Goal: Leave review/rating: Leave review/rating

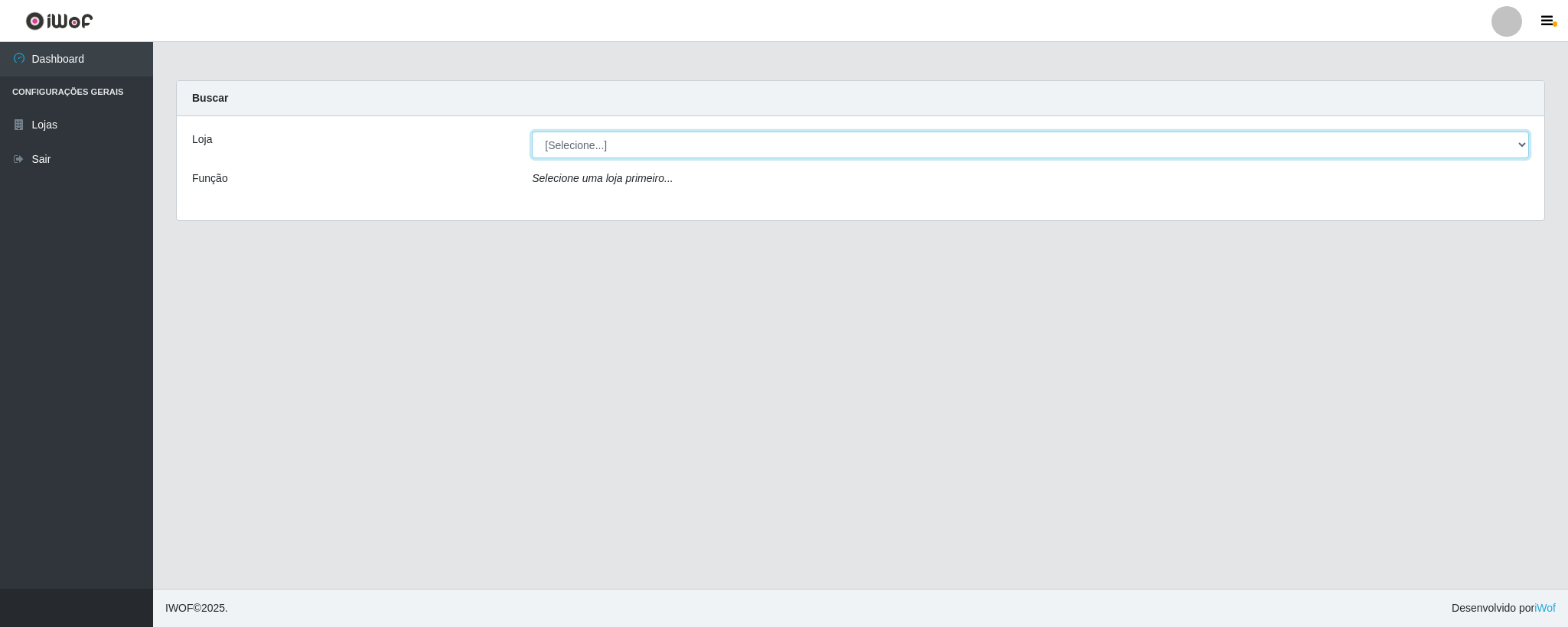
drag, startPoint x: 570, startPoint y: 136, endPoint x: 584, endPoint y: 154, distance: 22.8
click at [577, 143] on select "[Selecione...] Queiroz Atacadão - Coophab" at bounding box center [1031, 145] width 997 height 27
select select "463"
click at [532, 132] on select "[Selecione...] Queiroz Atacadão - Coophab" at bounding box center [1031, 145] width 997 height 27
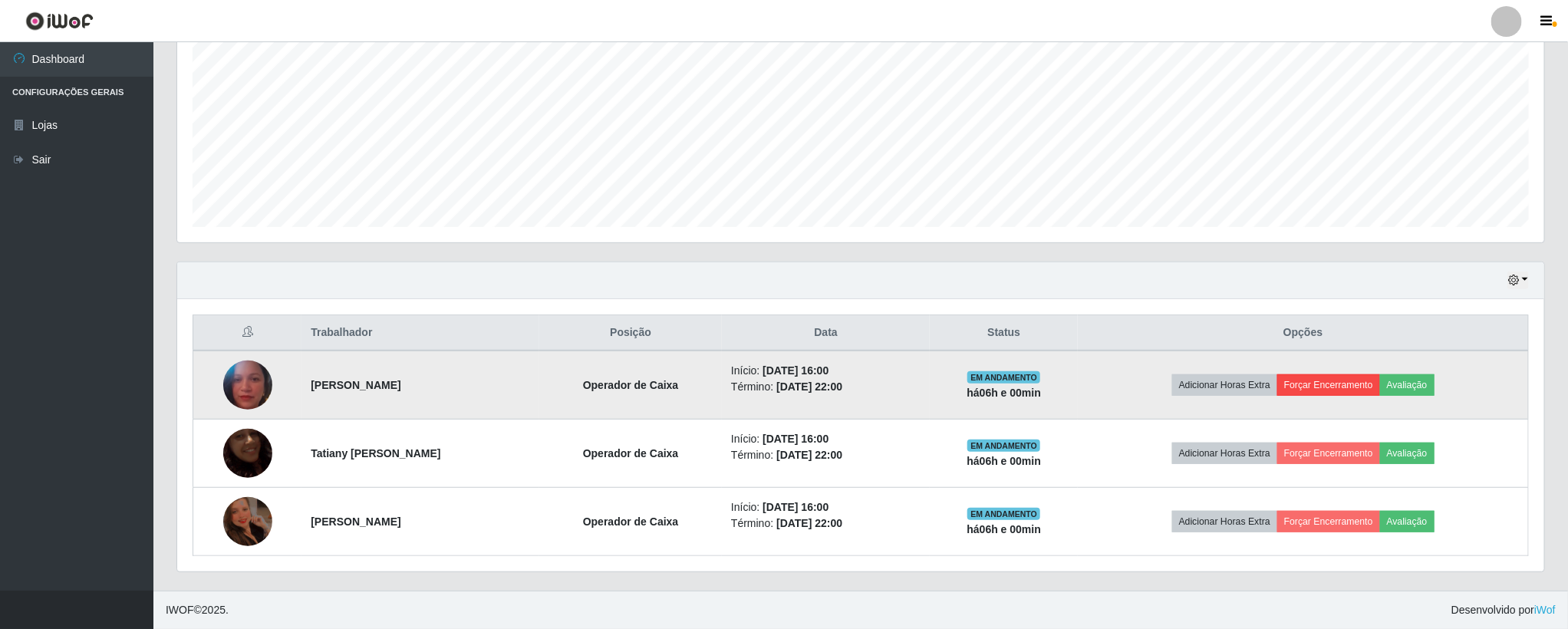
scroll to position [327, 0]
click at [1424, 379] on button "Avaliação" at bounding box center [1407, 386] width 54 height 22
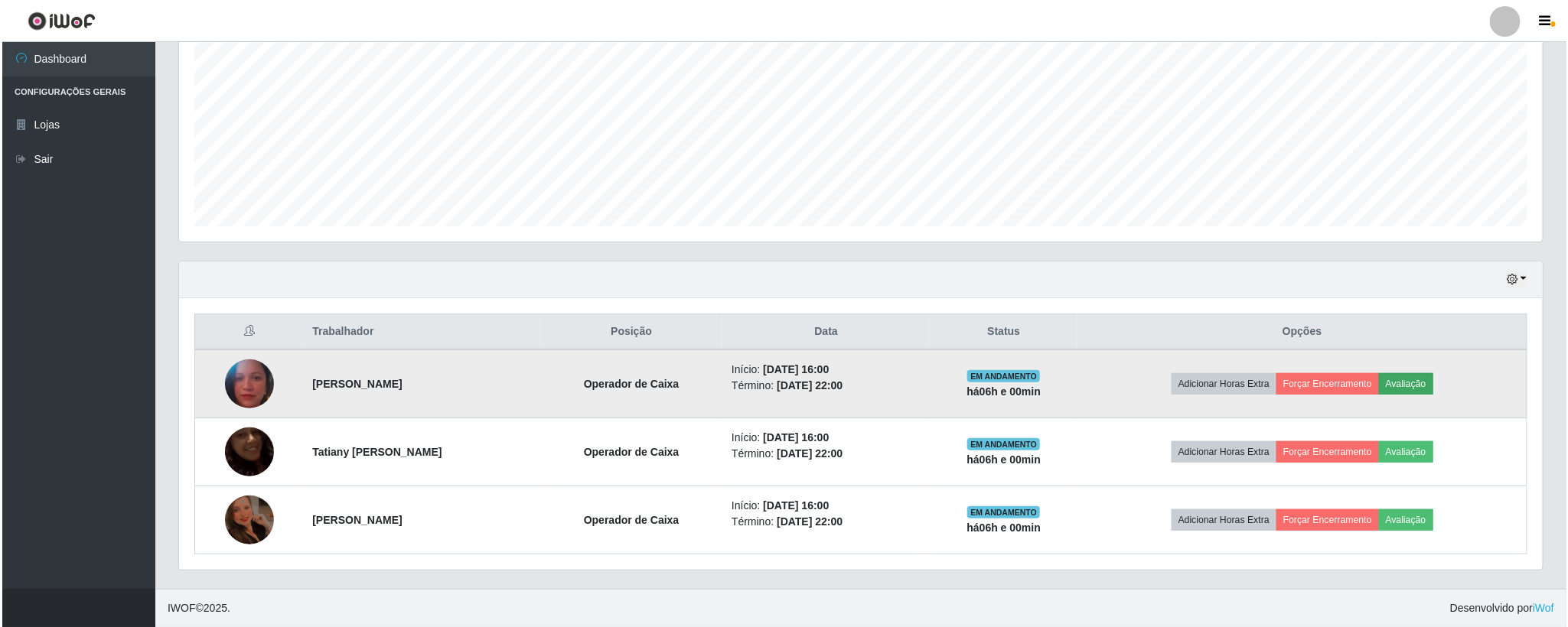
scroll to position [319, 1350]
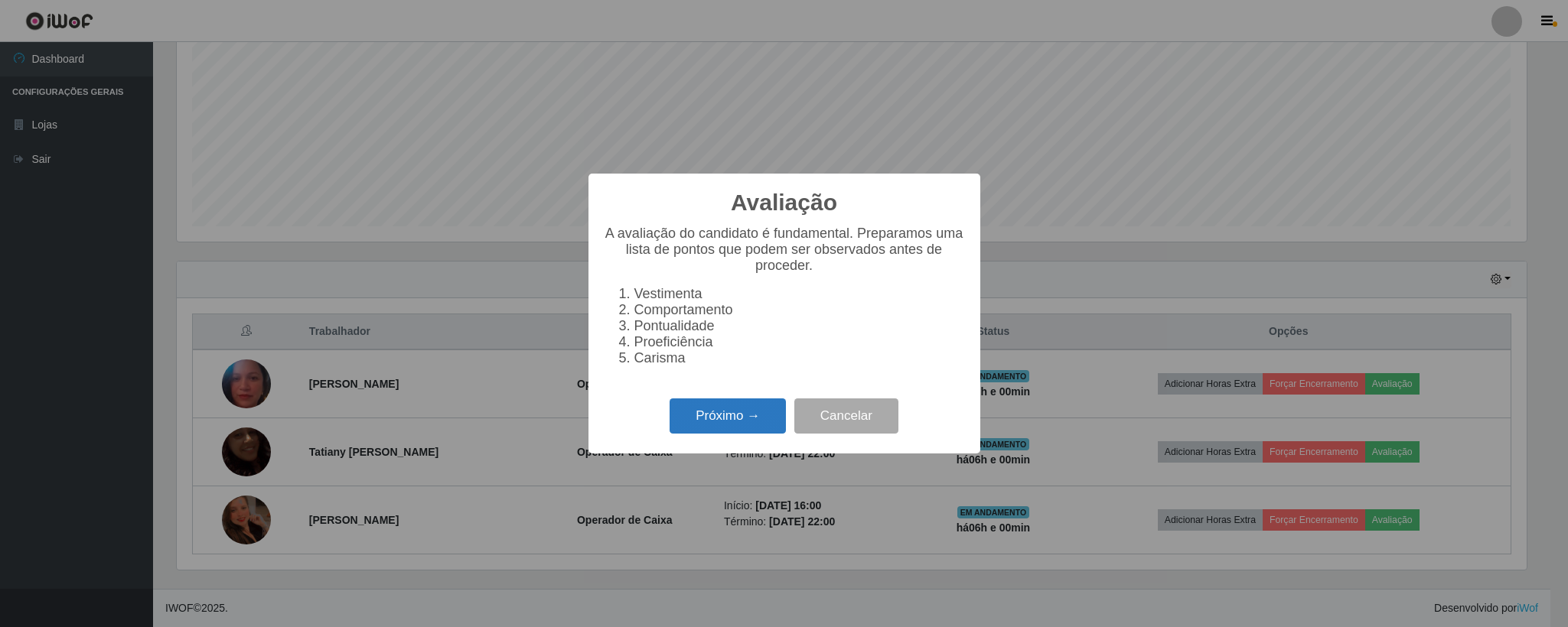
click at [705, 430] on button "Próximo →" at bounding box center [727, 416] width 116 height 36
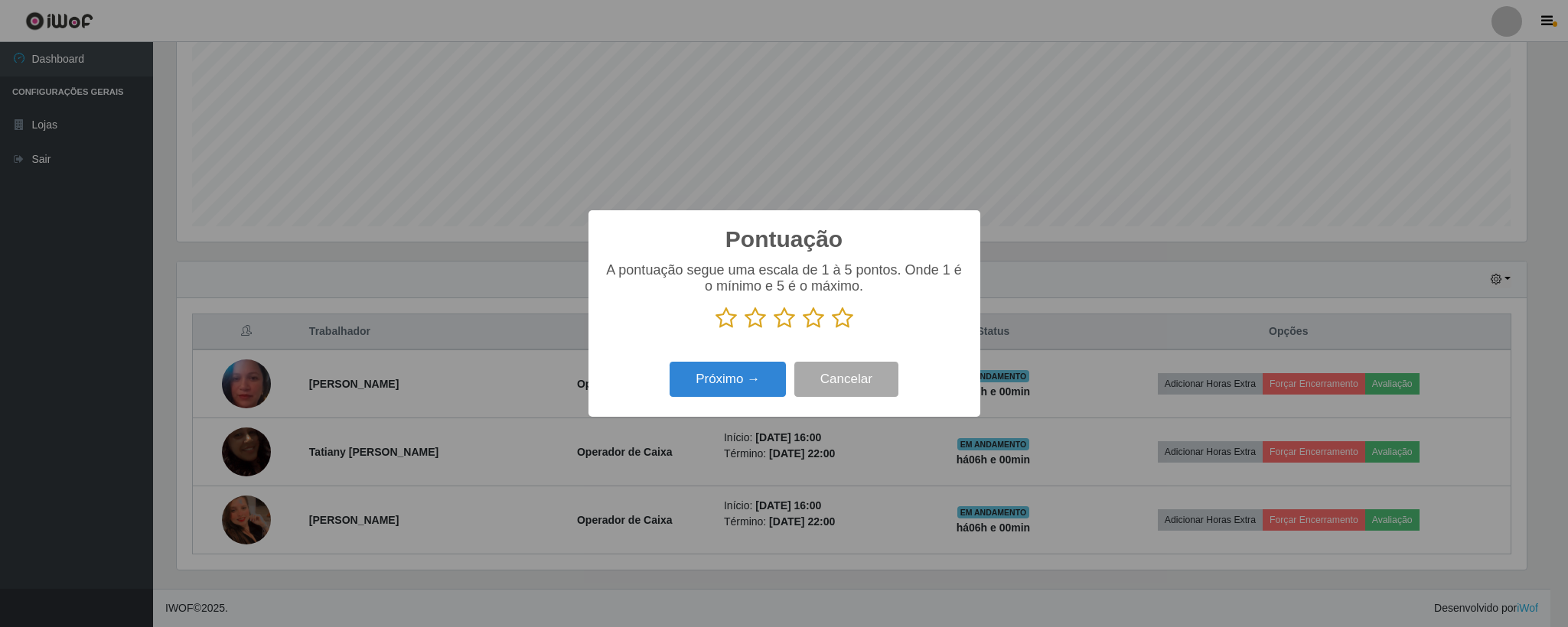
click at [844, 319] on icon at bounding box center [843, 319] width 22 height 23
click at [832, 329] on input "radio" at bounding box center [832, 329] width 0 height 0
click at [767, 377] on button "Próximo →" at bounding box center [727, 380] width 116 height 36
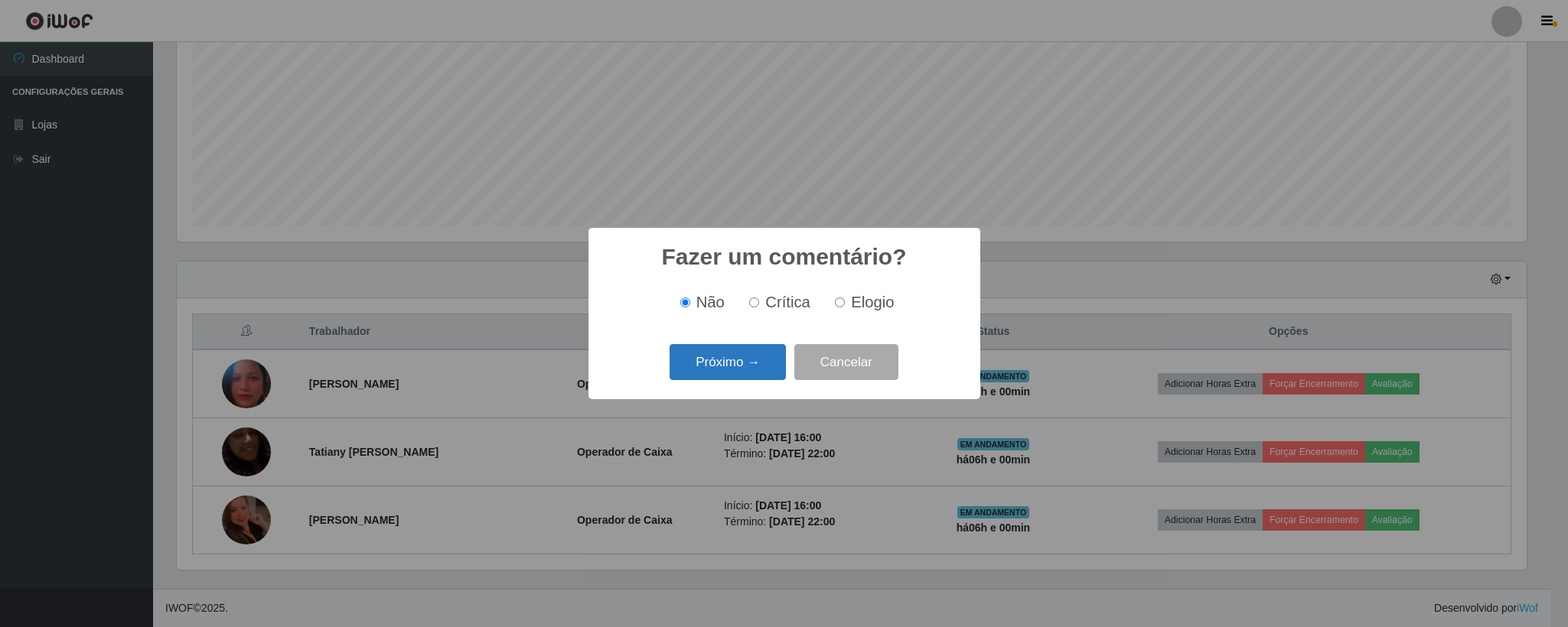
click at [744, 363] on button "Próximo →" at bounding box center [727, 362] width 116 height 36
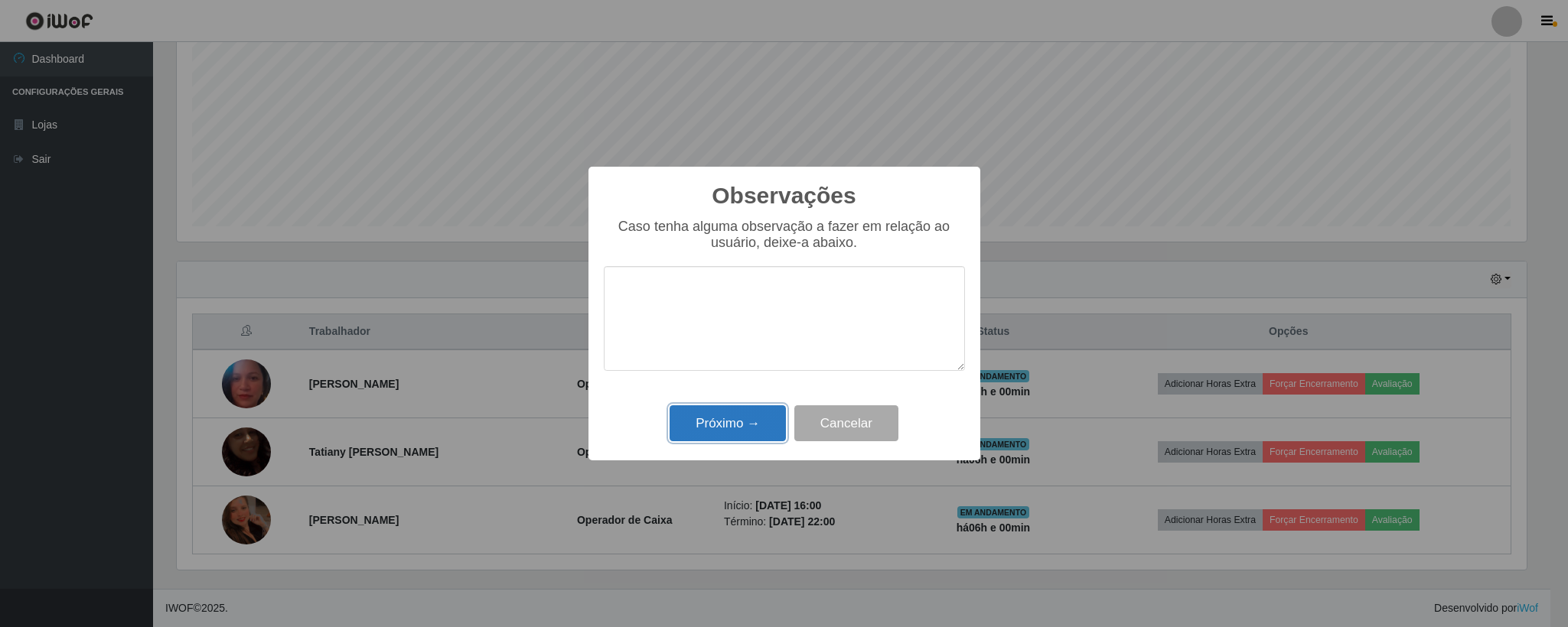
click at [708, 415] on button "Próximo →" at bounding box center [727, 423] width 116 height 36
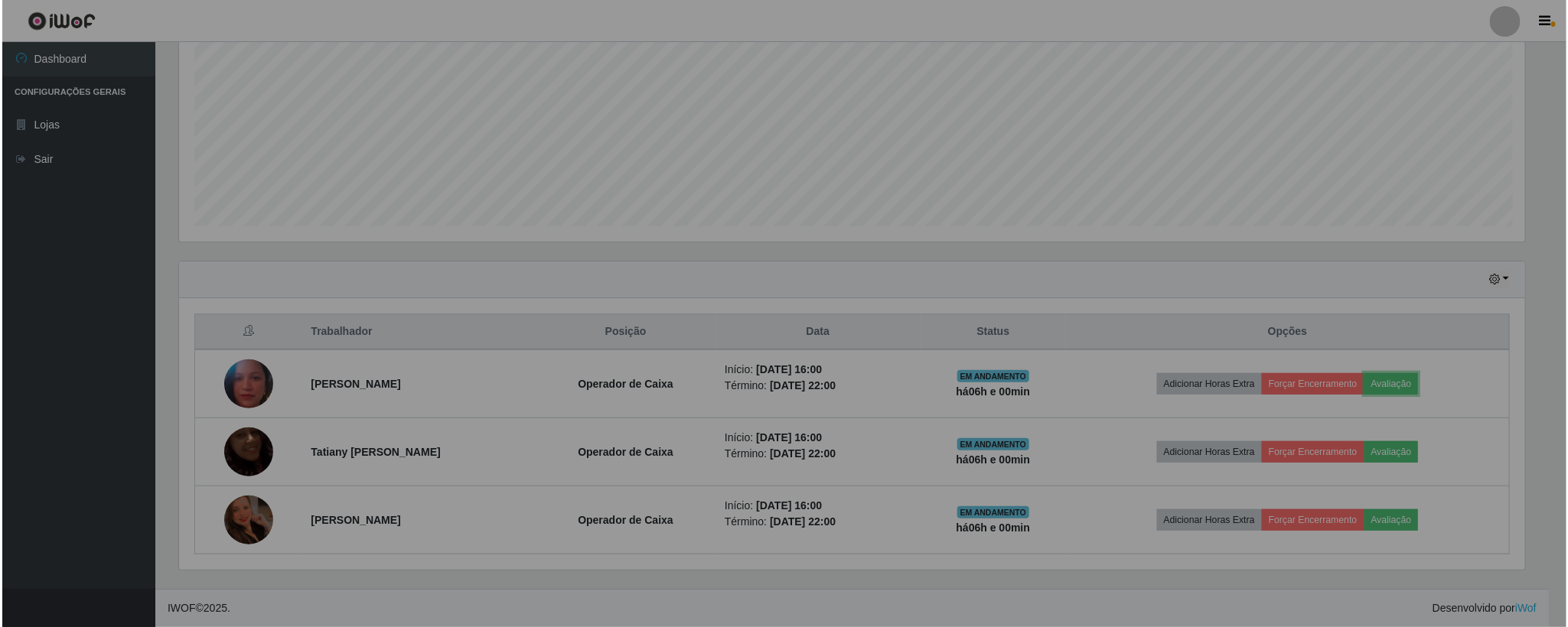
scroll to position [319, 1362]
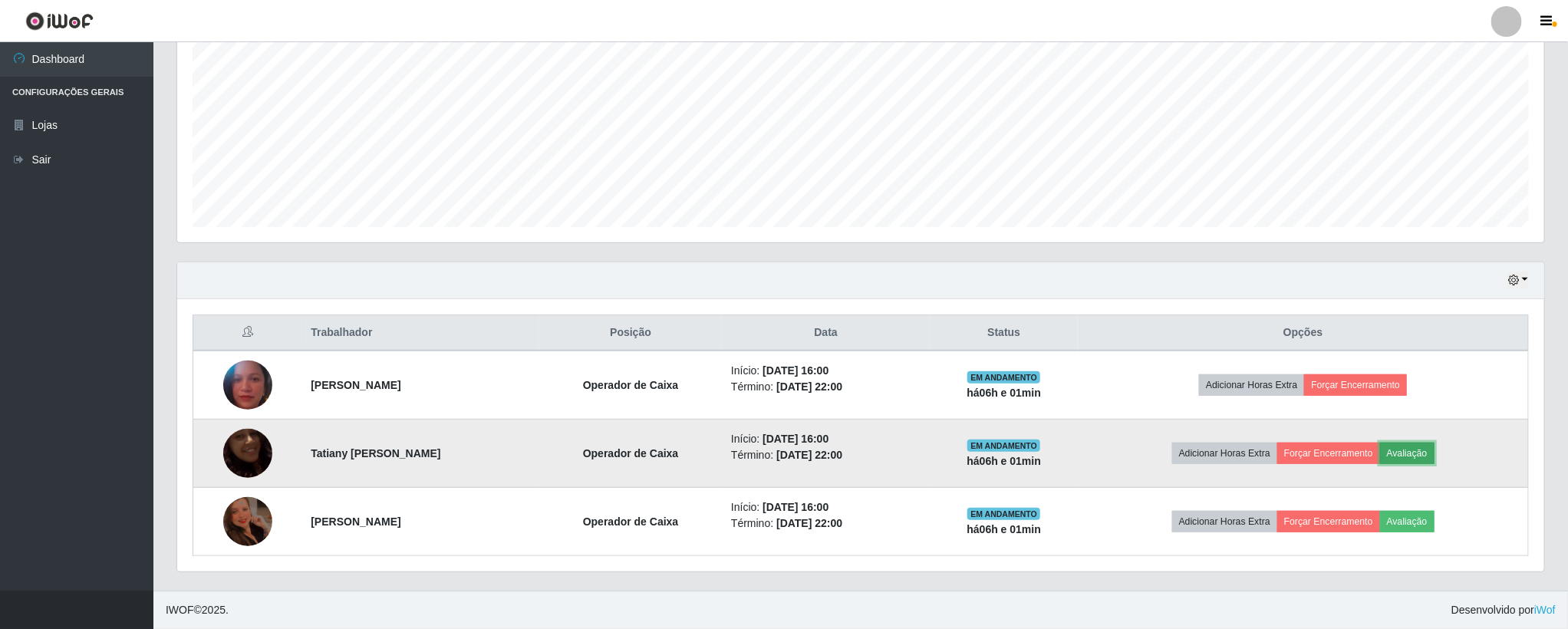
click at [1425, 446] on button "Avaliação" at bounding box center [1407, 453] width 54 height 22
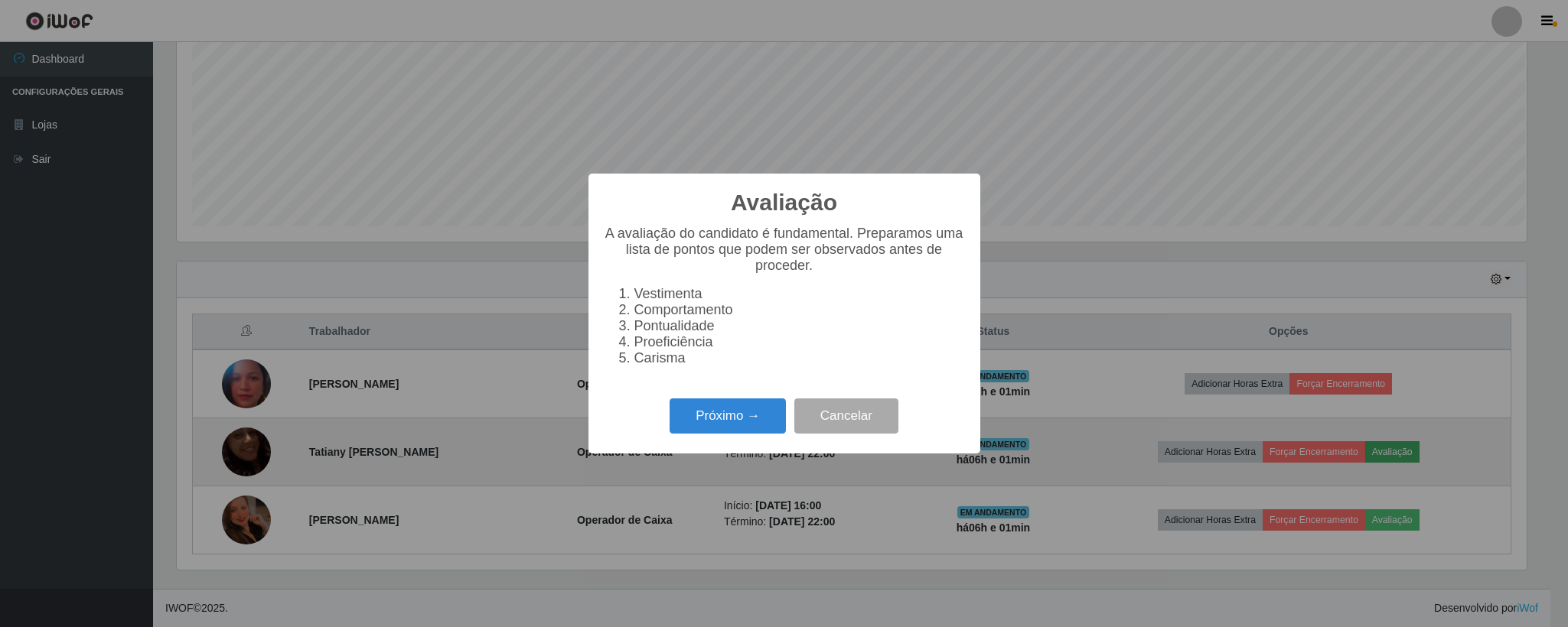
scroll to position [319, 1350]
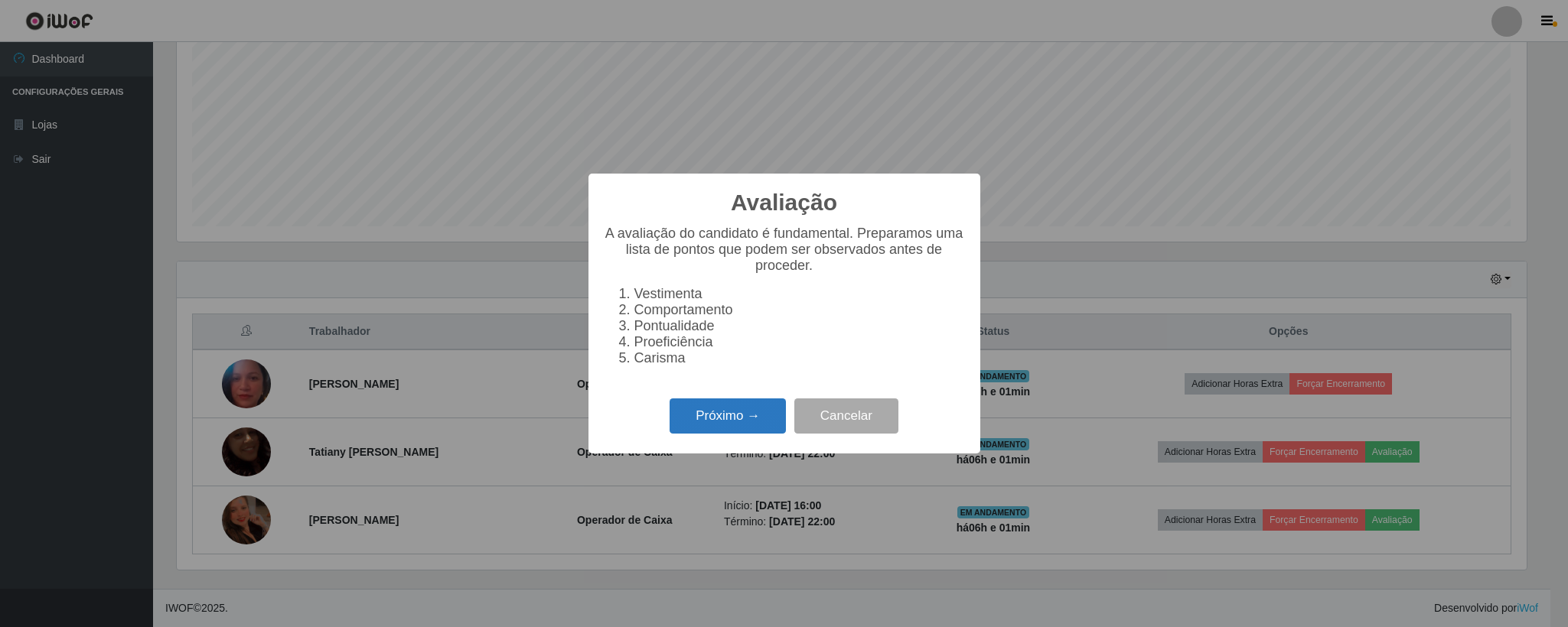
click at [696, 425] on button "Próximo →" at bounding box center [727, 416] width 116 height 36
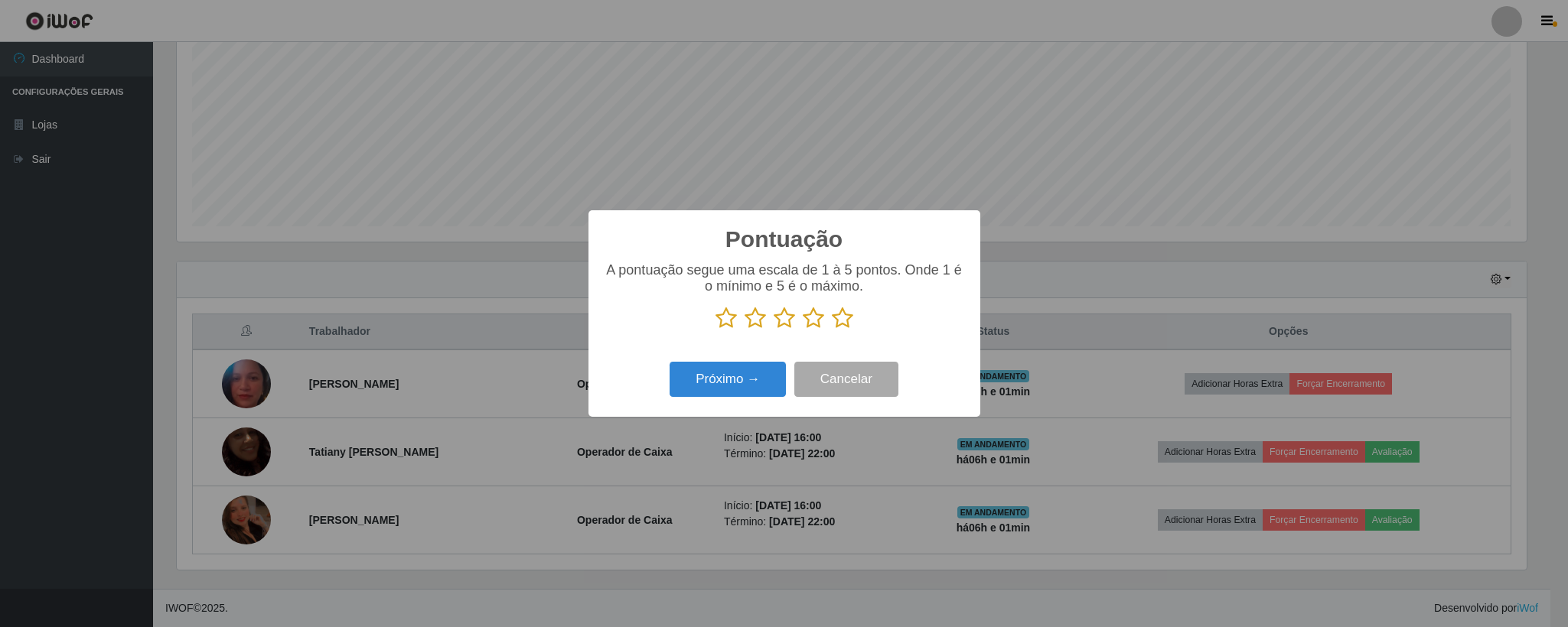
click at [843, 315] on icon at bounding box center [843, 319] width 22 height 23
click at [832, 329] on input "radio" at bounding box center [832, 329] width 0 height 0
click at [708, 381] on button "Próximo →" at bounding box center [727, 380] width 116 height 36
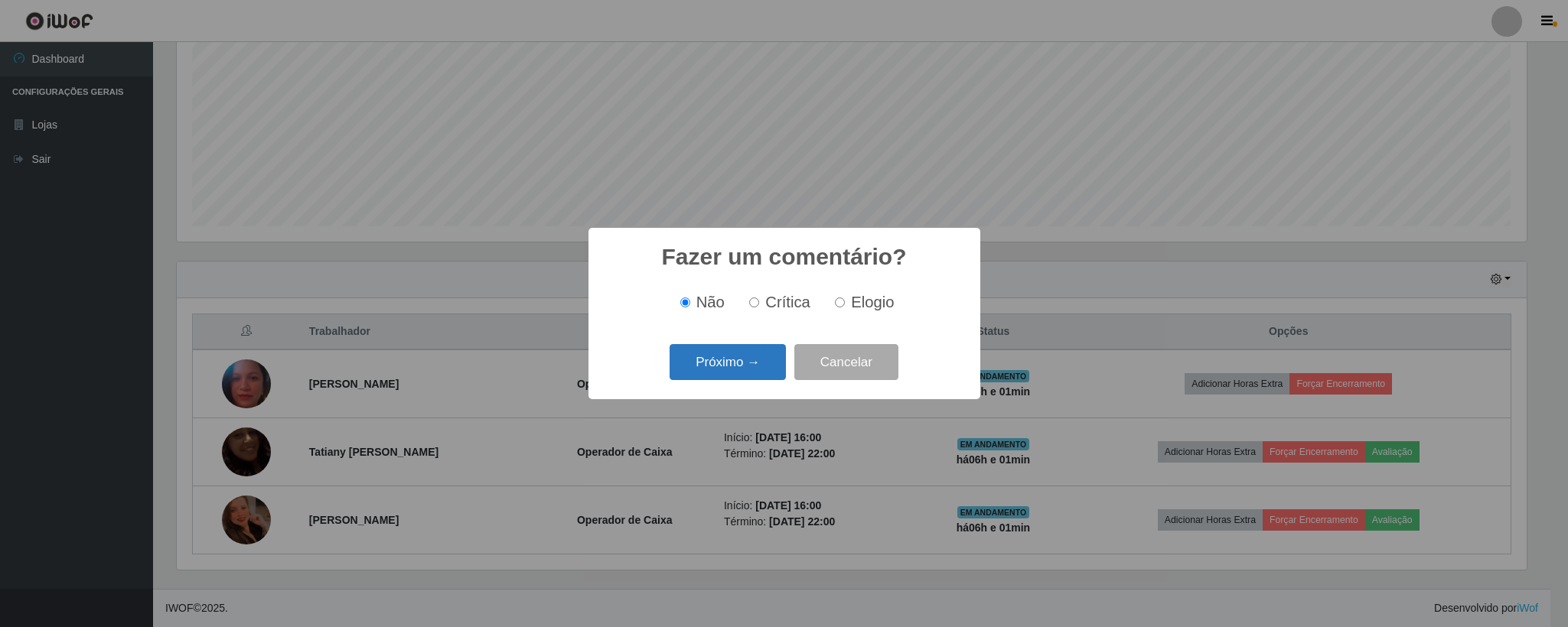
click at [723, 367] on button "Próximo →" at bounding box center [727, 362] width 116 height 36
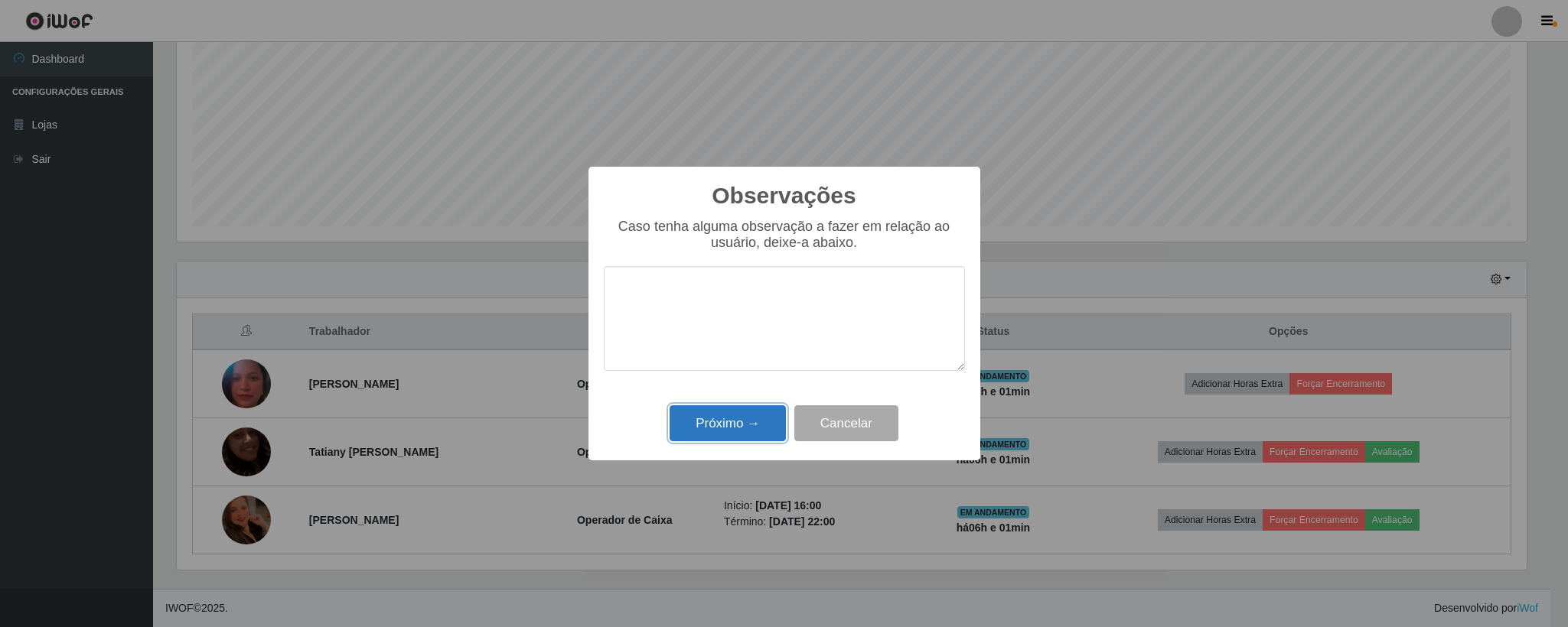
click at [723, 425] on button "Próximo →" at bounding box center [727, 423] width 116 height 36
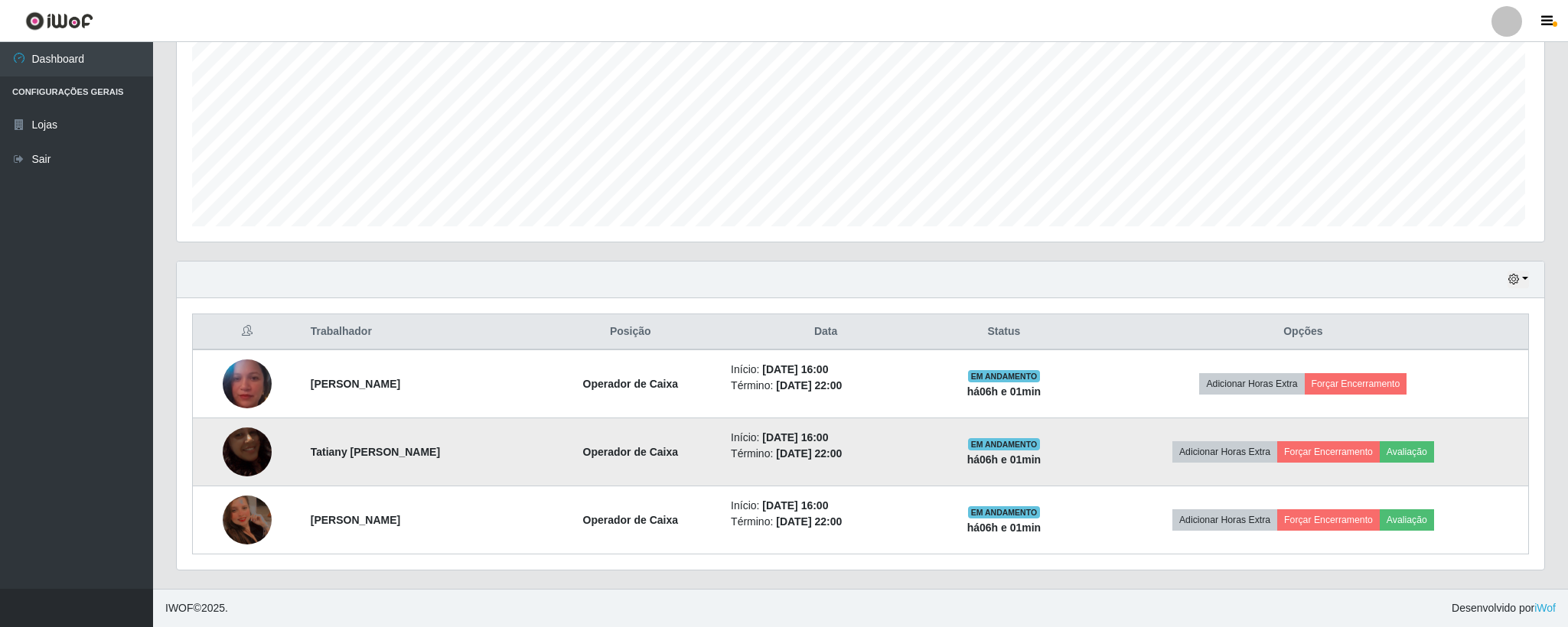
scroll to position [319, 1362]
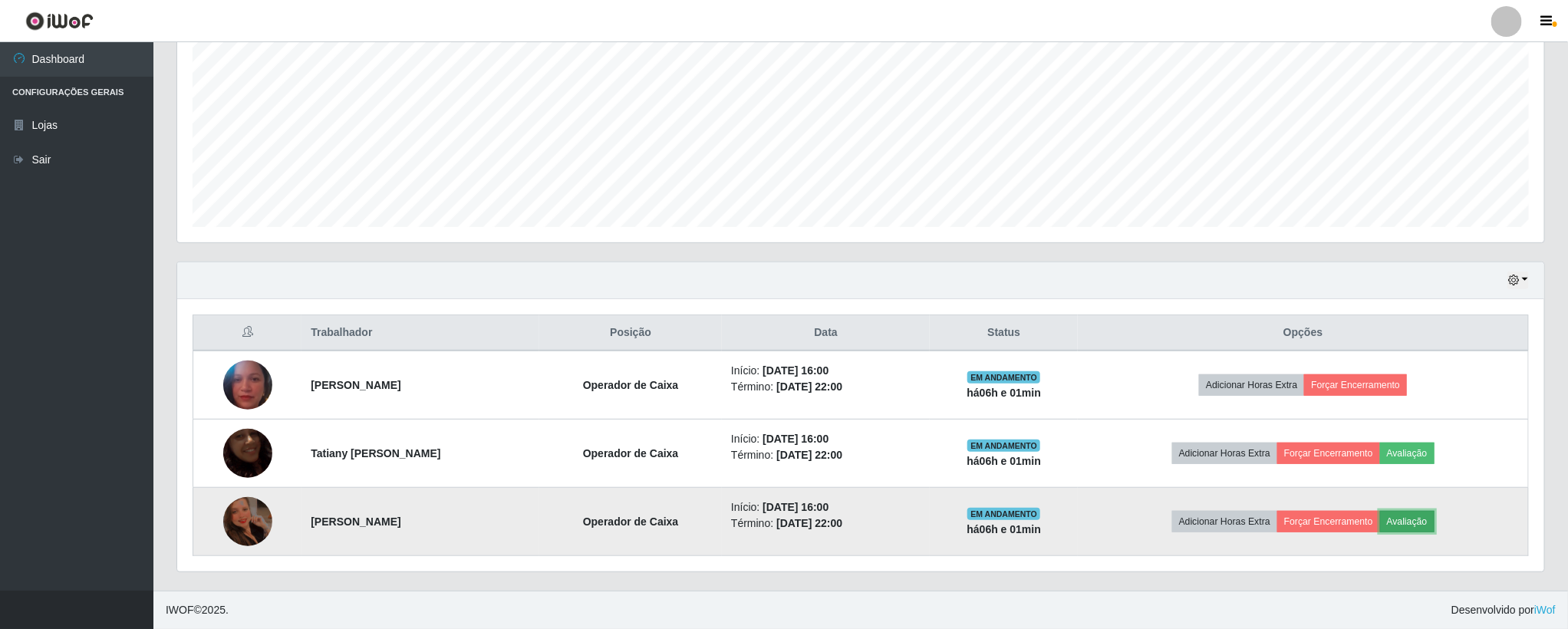
click at [1422, 515] on button "Avaliação" at bounding box center [1407, 522] width 54 height 22
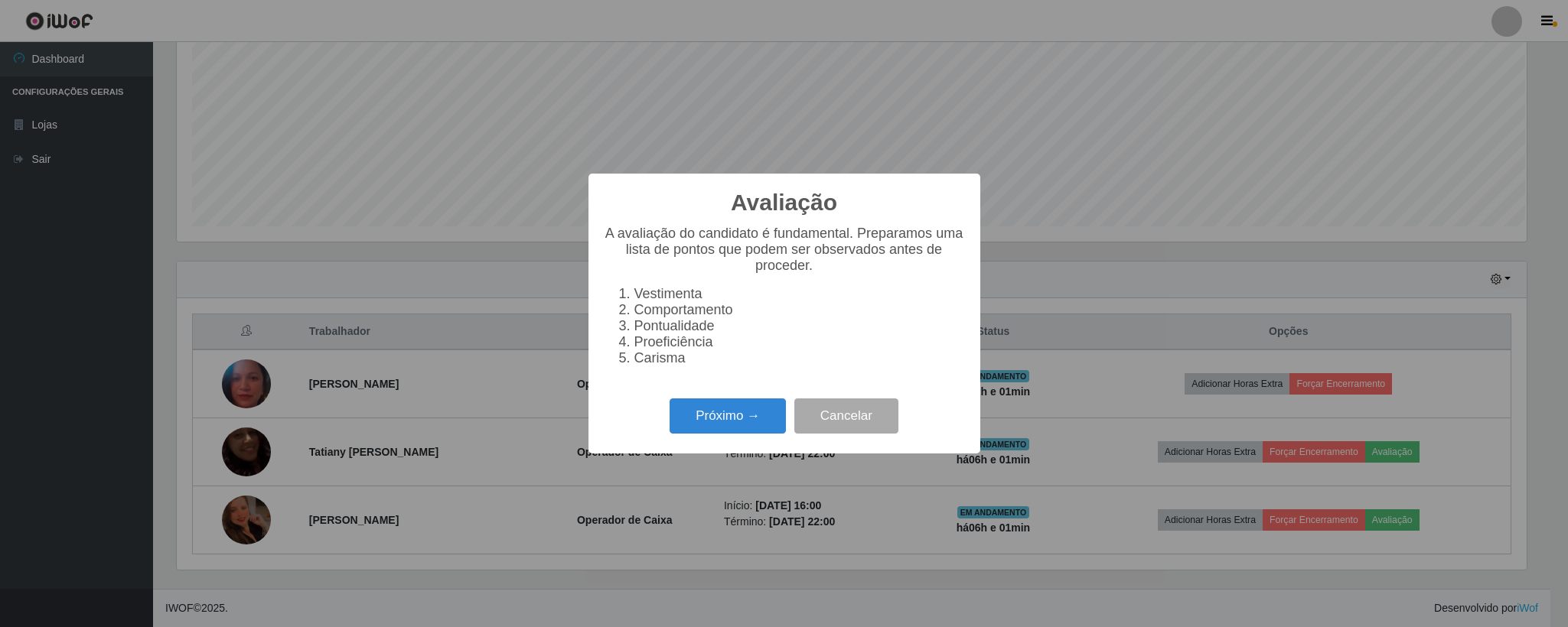
scroll to position [319, 1350]
click at [749, 425] on button "Próximo →" at bounding box center [727, 416] width 116 height 36
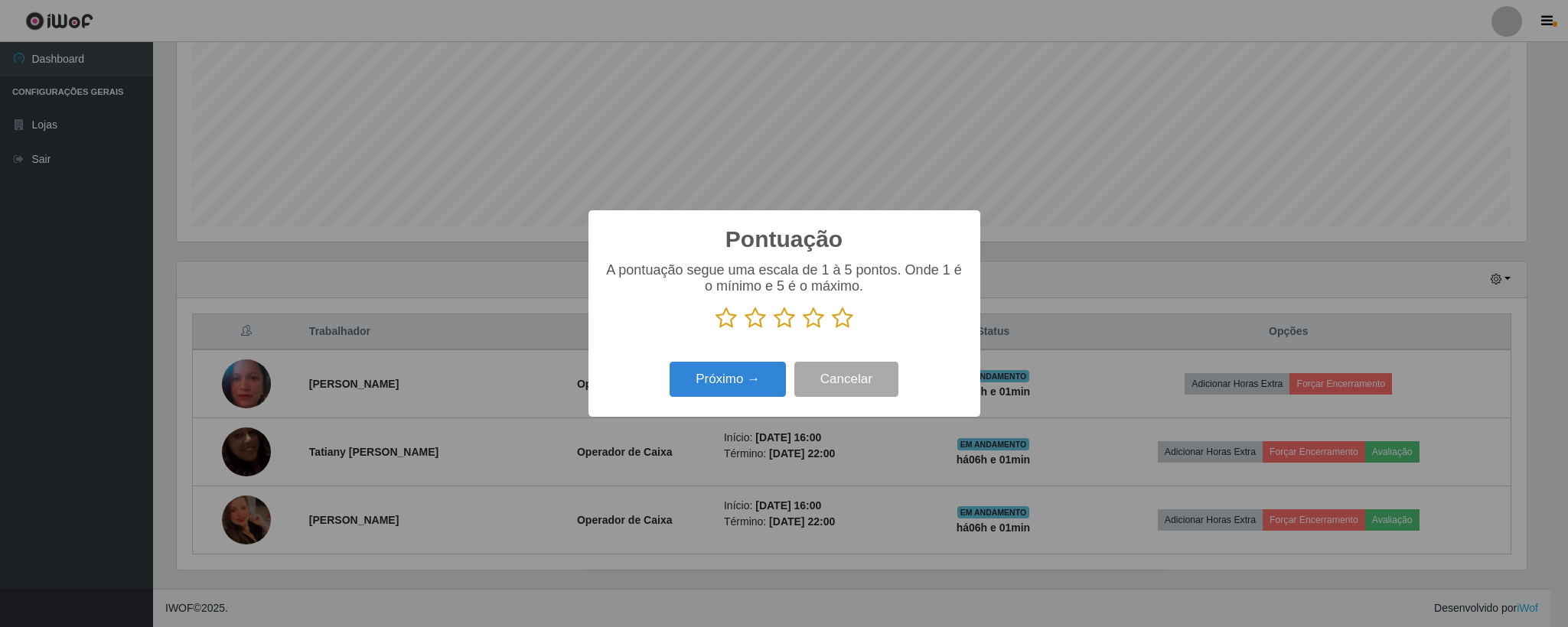
click at [836, 316] on icon at bounding box center [843, 319] width 22 height 23
click at [832, 329] on input "radio" at bounding box center [832, 329] width 0 height 0
click at [747, 379] on button "Próximo →" at bounding box center [727, 380] width 116 height 36
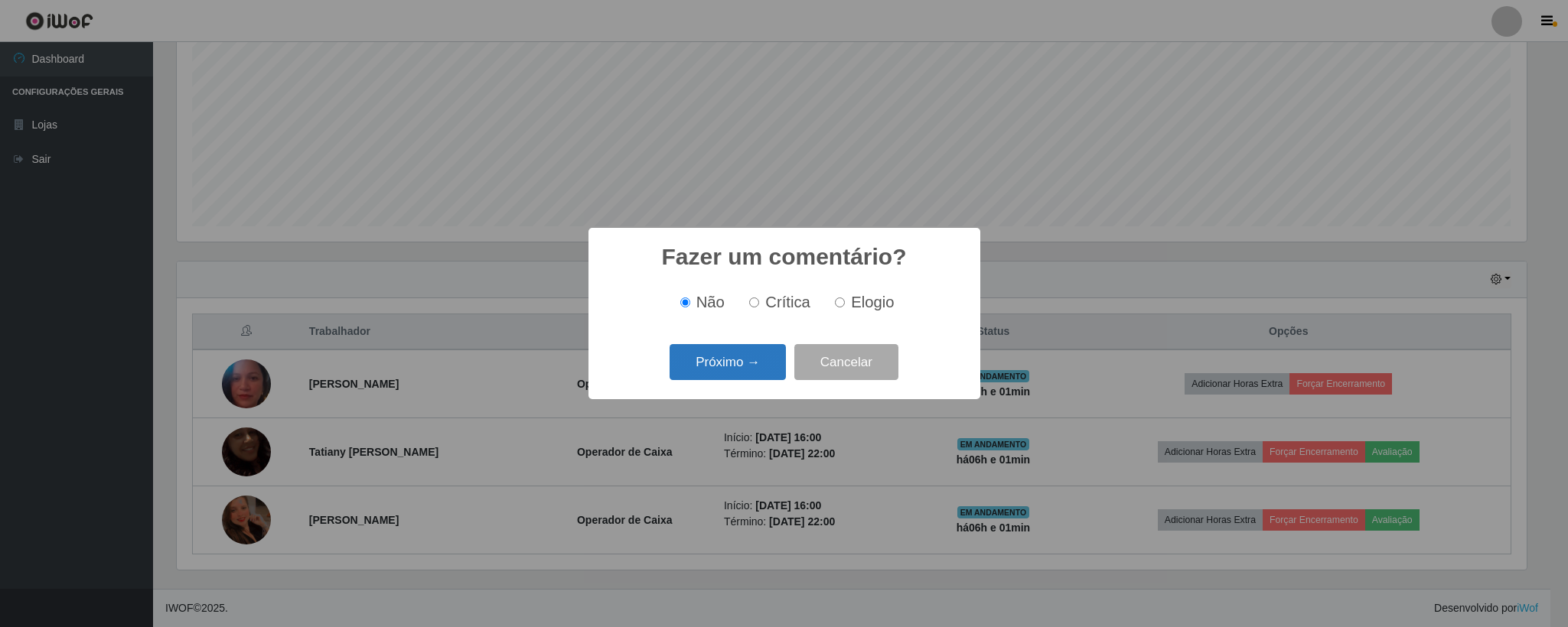
click at [741, 363] on button "Próximo →" at bounding box center [727, 362] width 116 height 36
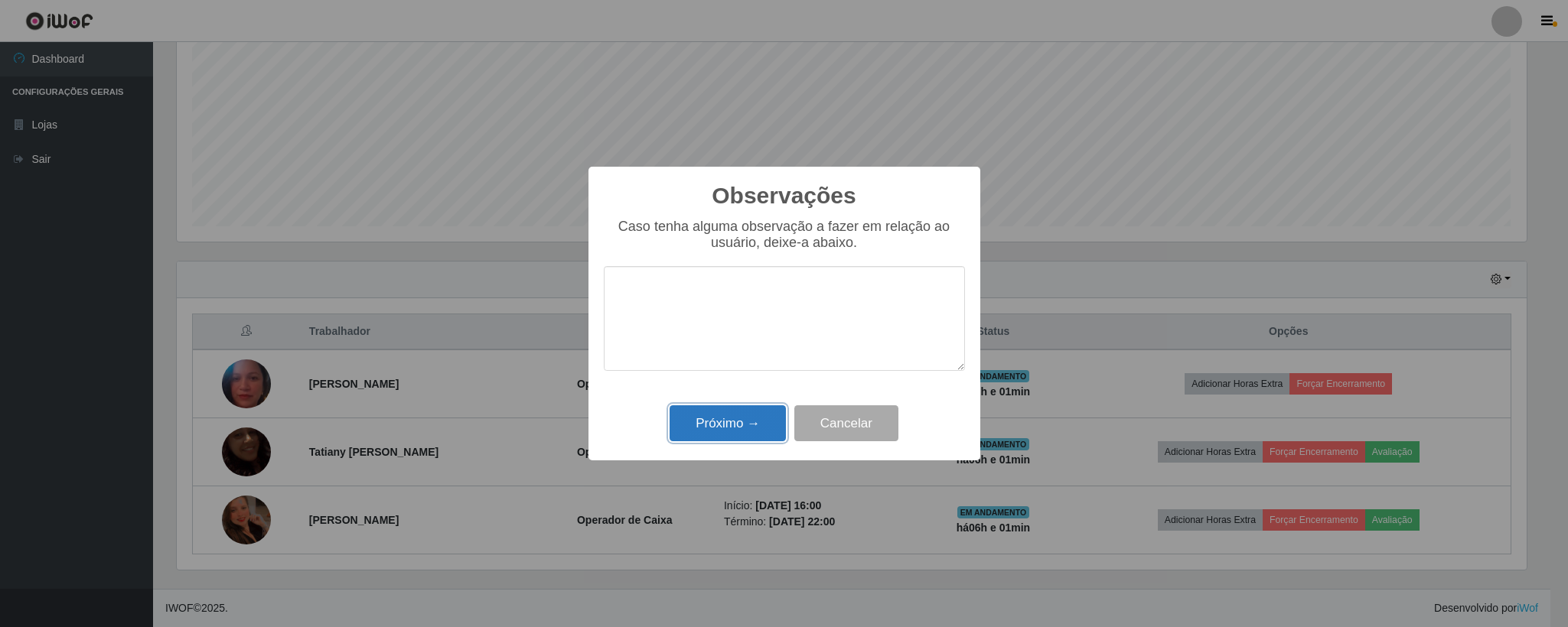
click at [724, 420] on button "Próximo →" at bounding box center [727, 423] width 116 height 36
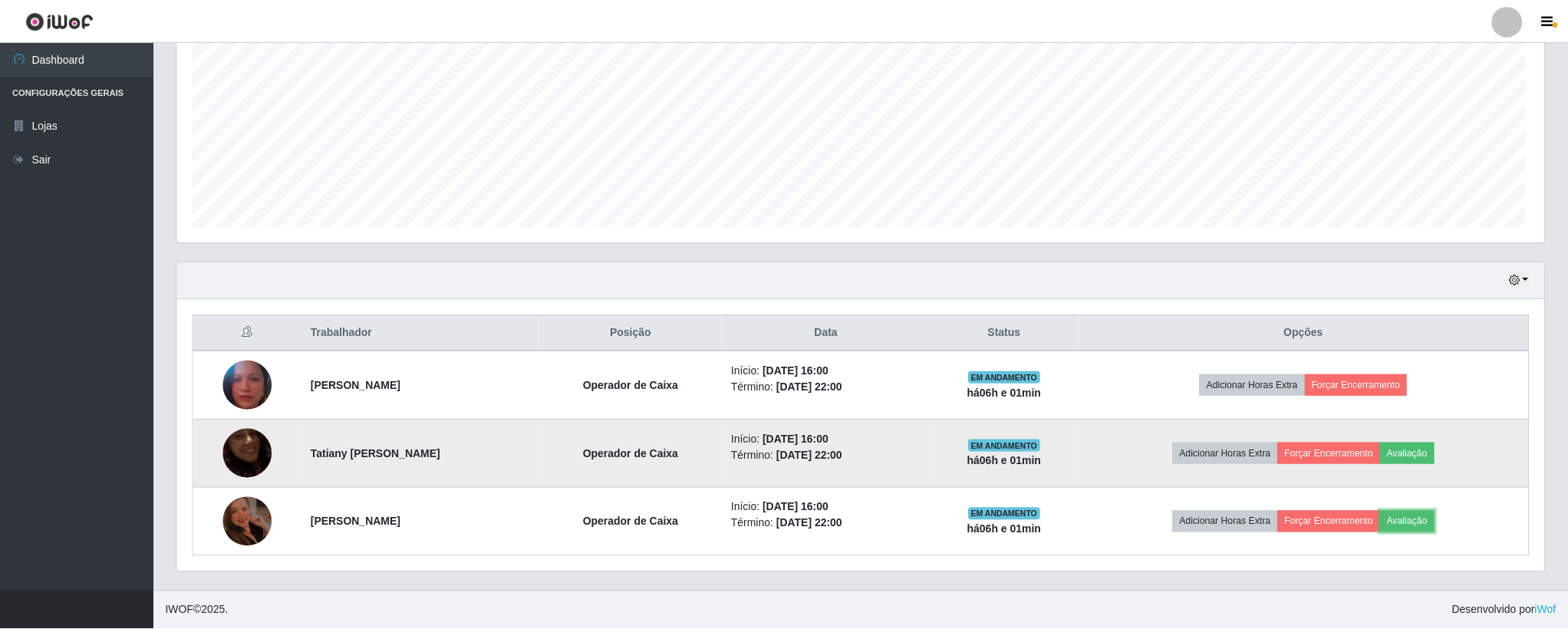
scroll to position [320, 1365]
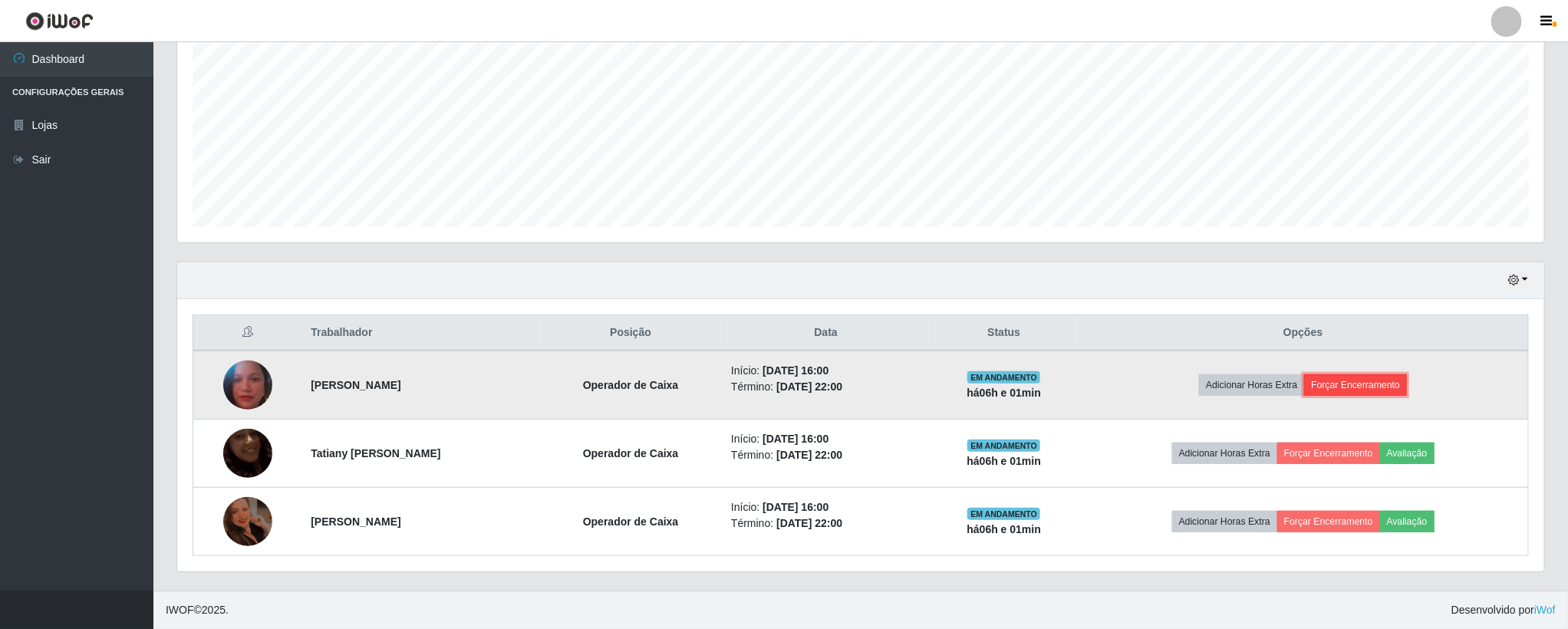
click at [1376, 387] on button "Forçar Encerramento" at bounding box center [1355, 386] width 103 height 22
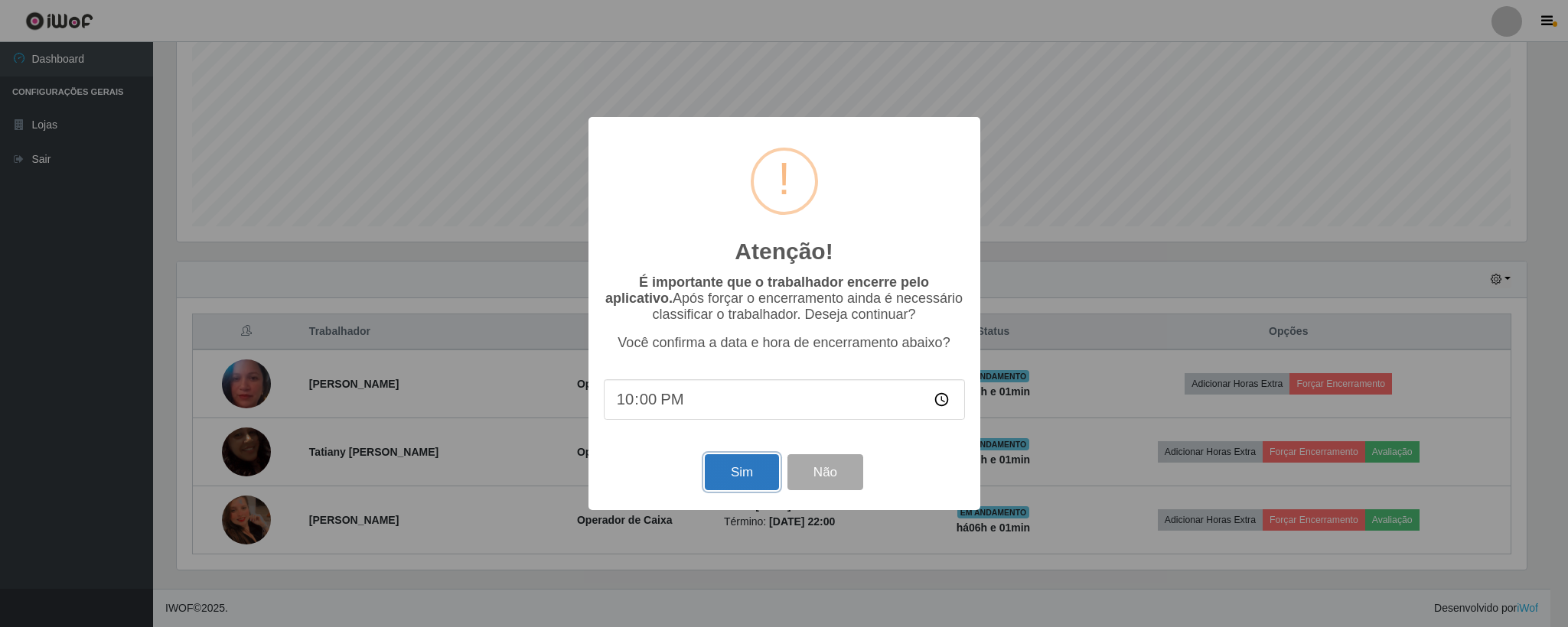
click at [737, 480] on button "Sim" at bounding box center [742, 472] width 74 height 36
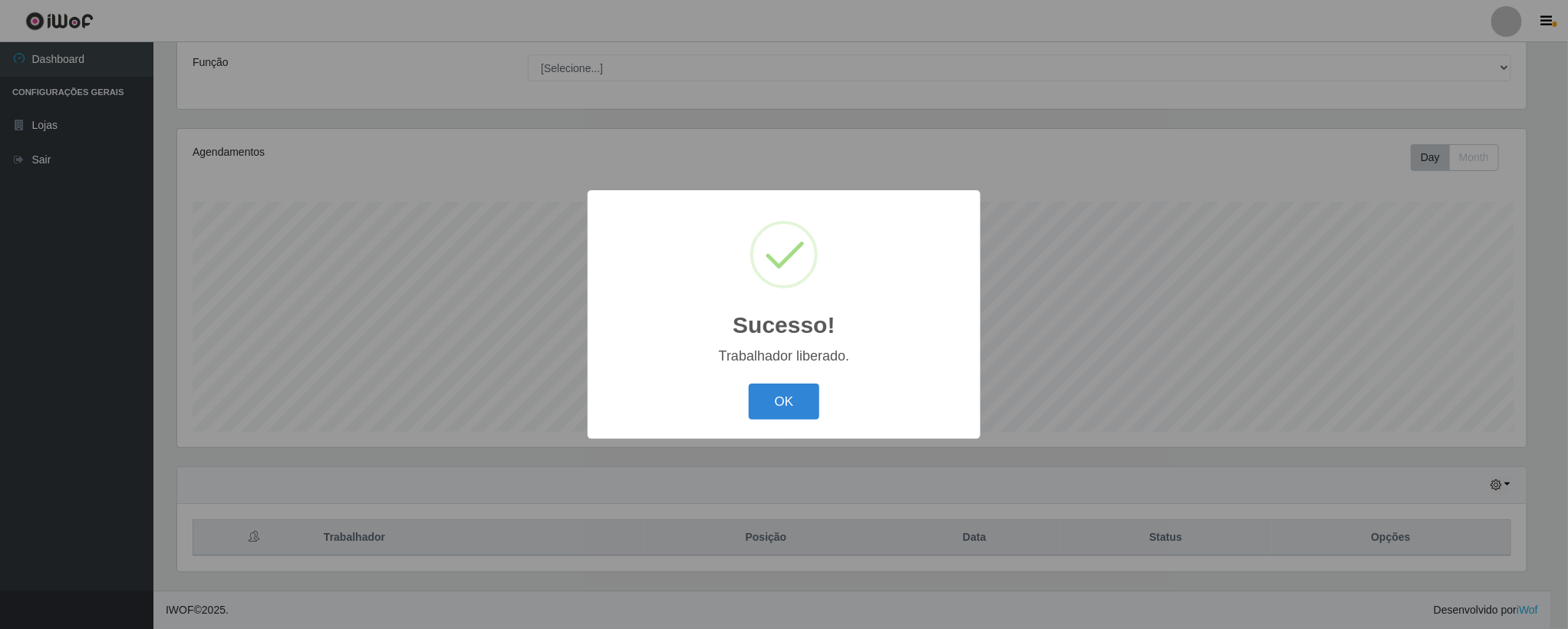
scroll to position [0, 0]
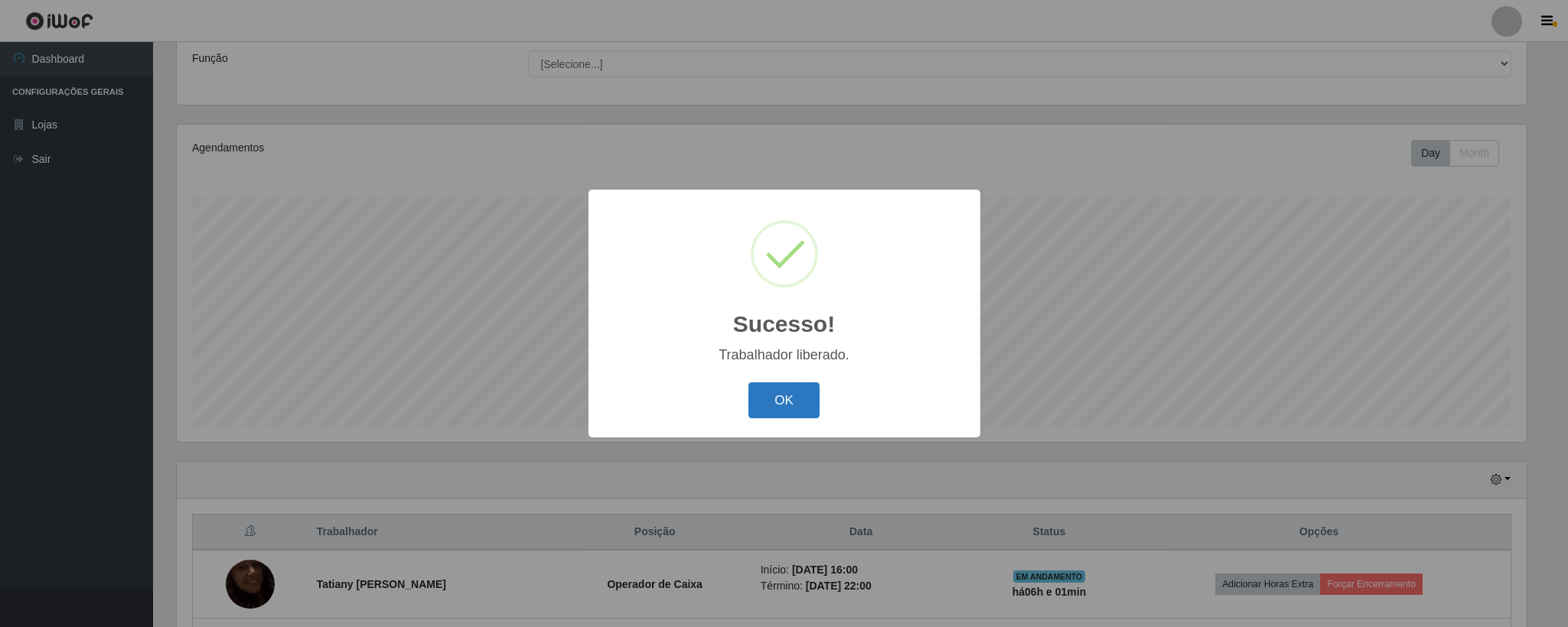
click at [768, 407] on button "OK" at bounding box center [784, 400] width 71 height 36
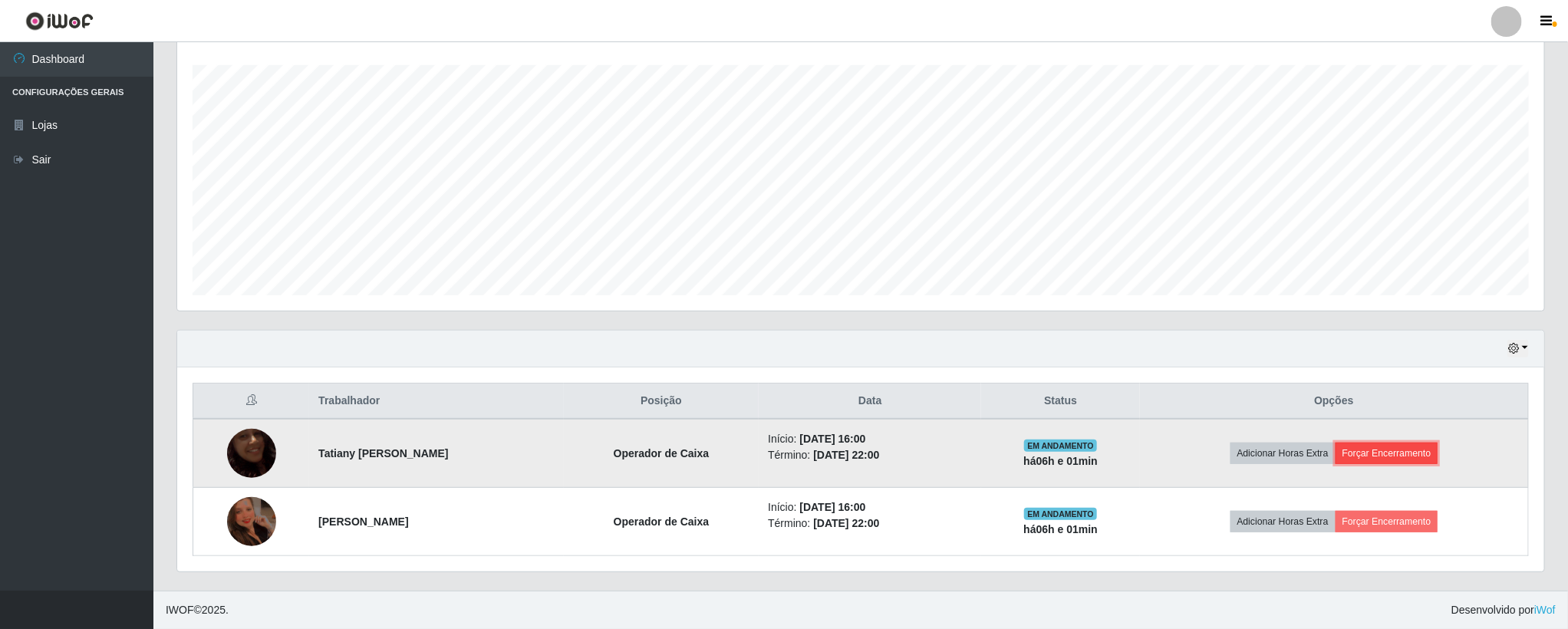
click at [1415, 458] on button "Forçar Encerramento" at bounding box center [1387, 453] width 103 height 22
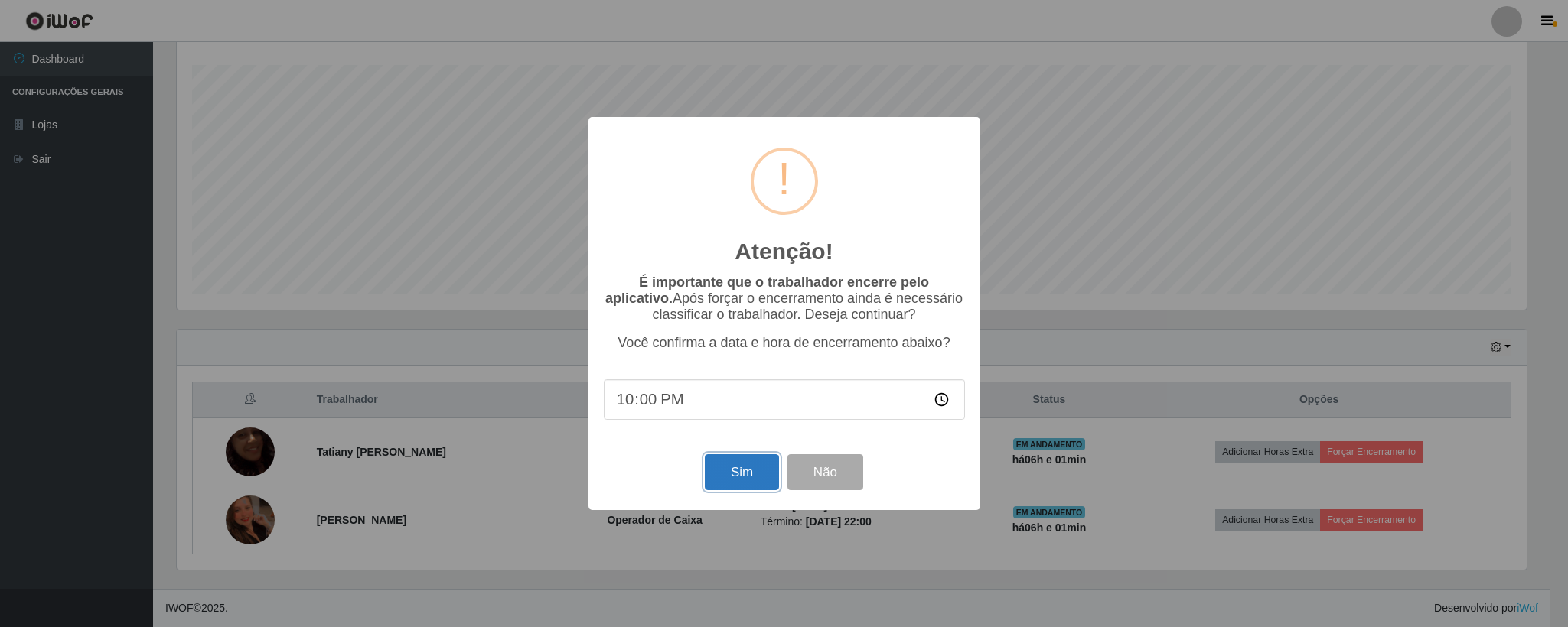
click at [739, 474] on button "Sim" at bounding box center [742, 472] width 74 height 36
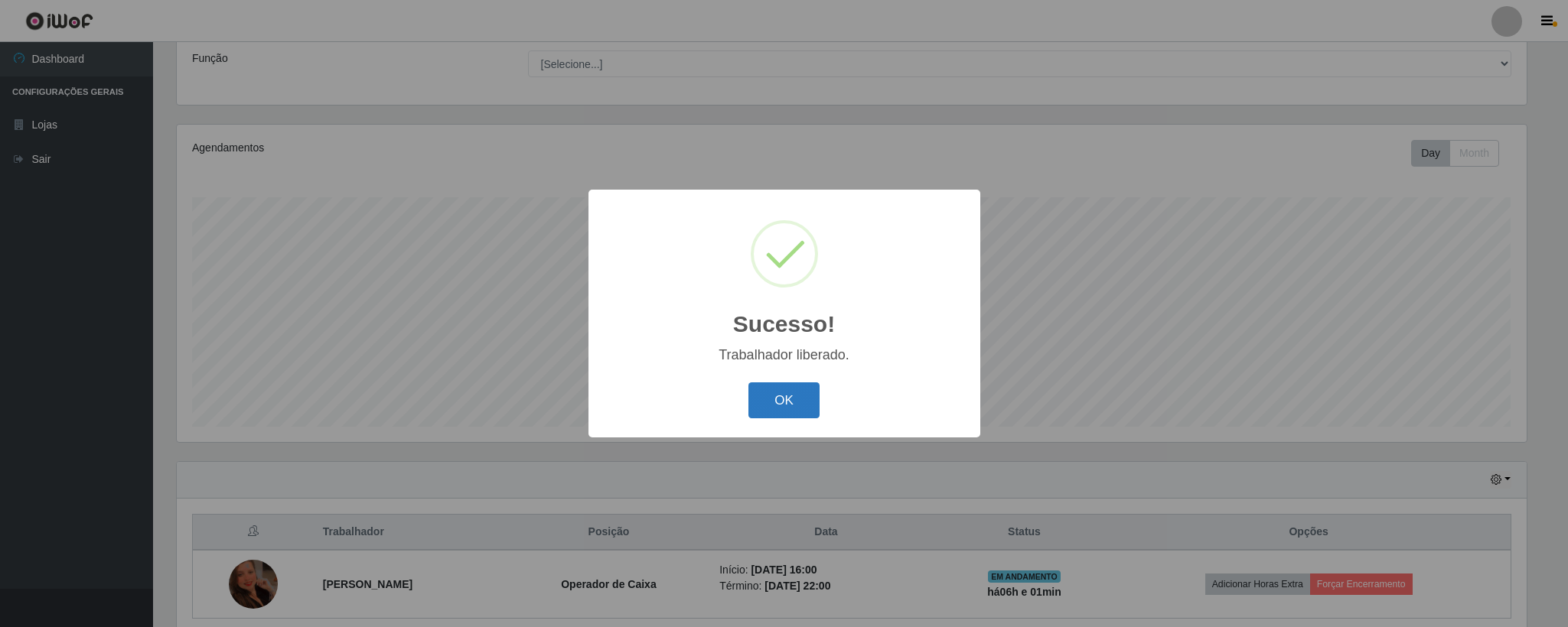
click at [790, 405] on button "OK" at bounding box center [784, 400] width 71 height 36
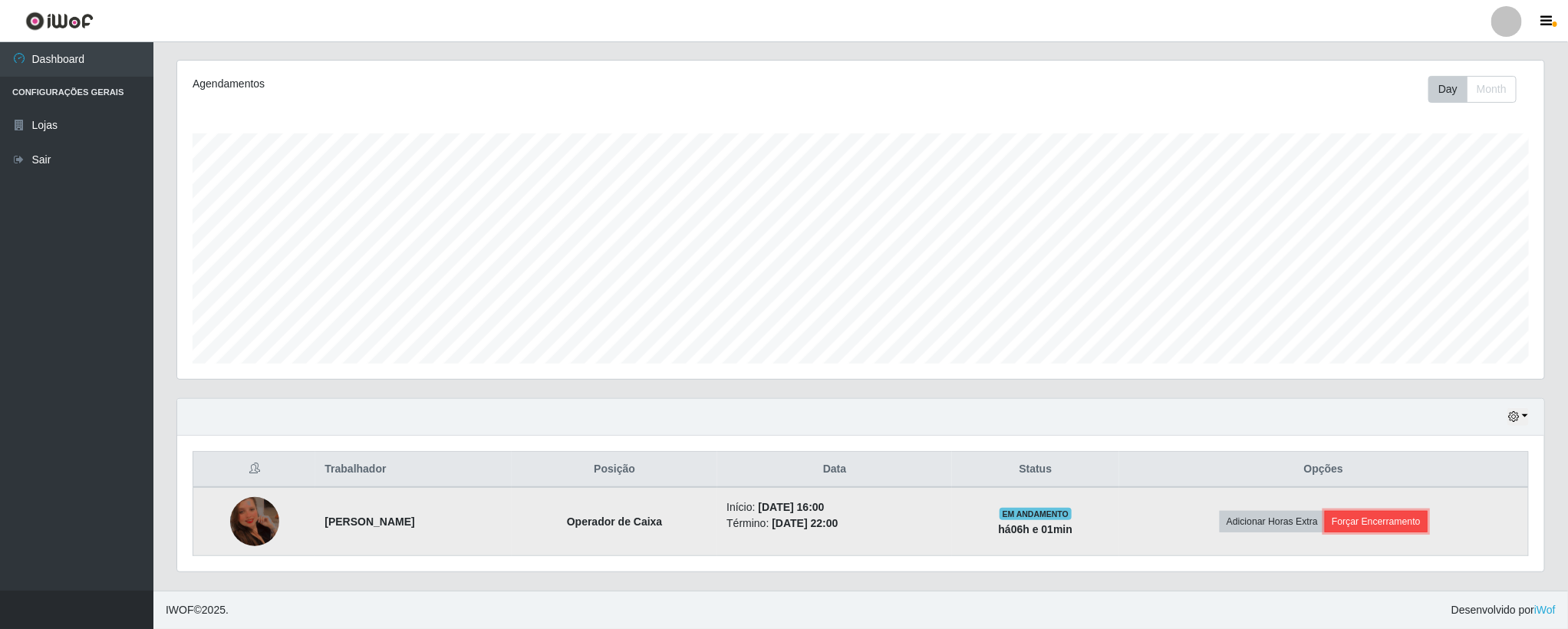
click at [1363, 522] on button "Forçar Encerramento" at bounding box center [1376, 522] width 103 height 22
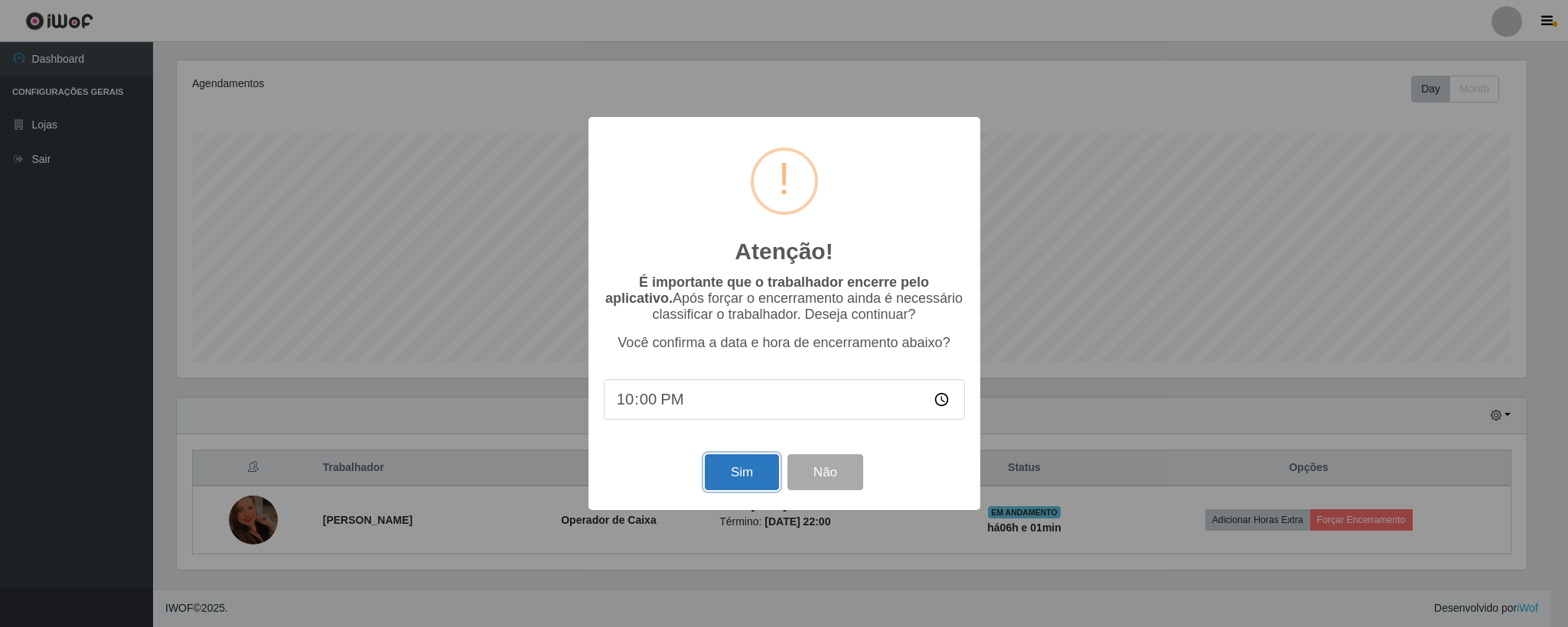
click at [732, 470] on button "Sim" at bounding box center [742, 472] width 74 height 36
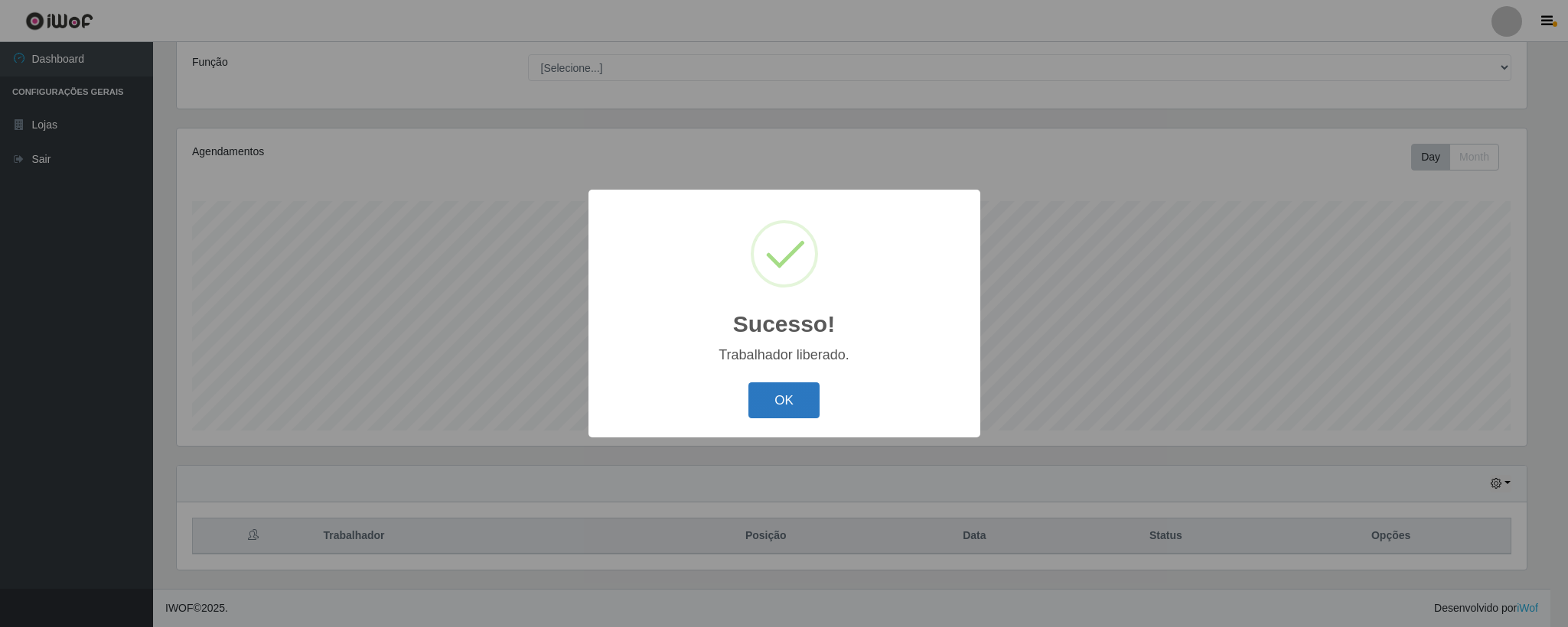
click at [783, 405] on button "OK" at bounding box center [784, 400] width 71 height 36
